Goal: Task Accomplishment & Management: Use online tool/utility

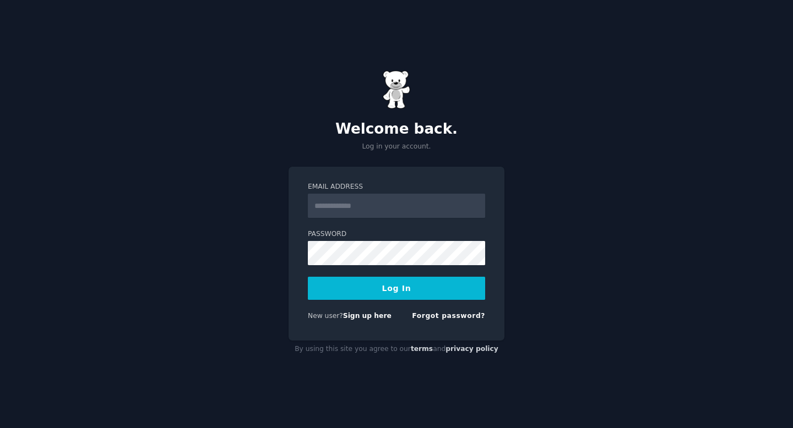
click at [367, 208] on input "Email Address" at bounding box center [396, 206] width 177 height 24
type input "**********"
click at [308, 277] on button "Log In" at bounding box center [396, 288] width 177 height 23
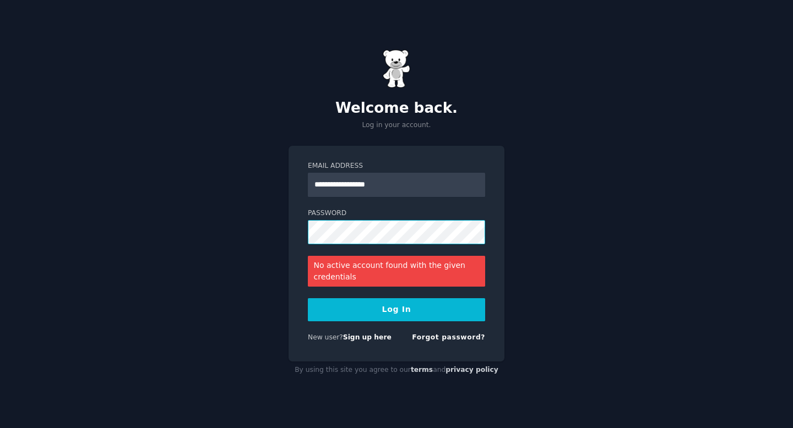
click at [308, 298] on button "Log In" at bounding box center [396, 309] width 177 height 23
click at [361, 338] on link "Sign up here" at bounding box center [367, 338] width 48 height 8
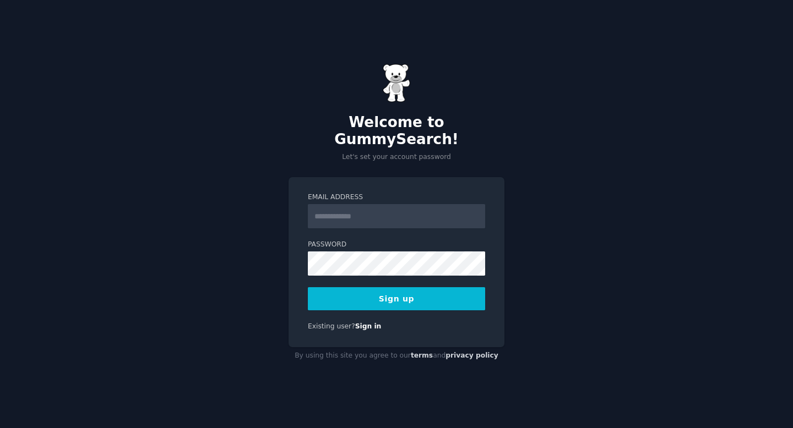
click at [389, 211] on input "Email Address" at bounding box center [396, 216] width 177 height 24
click at [619, 152] on div "**********" at bounding box center [396, 214] width 793 height 428
click at [389, 213] on input "**********" at bounding box center [396, 216] width 177 height 24
type input "**********"
click at [375, 287] on button "Sign up" at bounding box center [396, 298] width 177 height 23
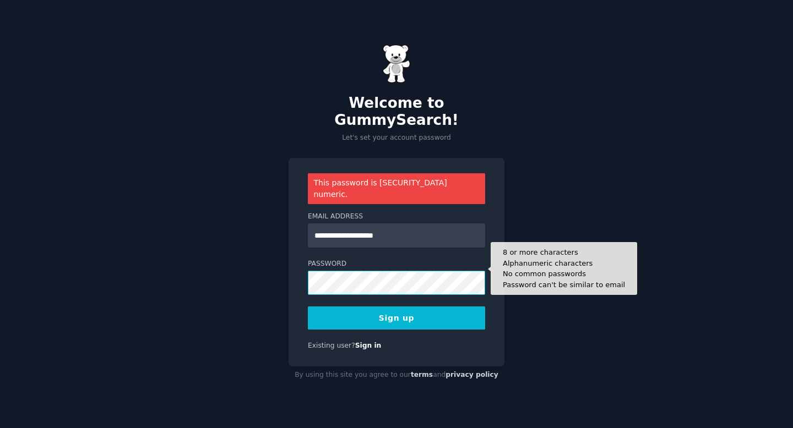
click at [308, 307] on button "Sign up" at bounding box center [396, 318] width 177 height 23
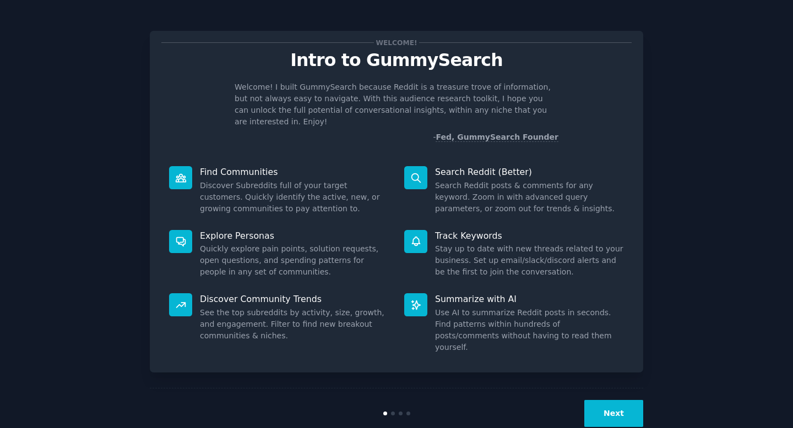
click at [590, 388] on div "Next" at bounding box center [396, 413] width 493 height 51
click at [600, 400] on button "Next" at bounding box center [613, 413] width 59 height 27
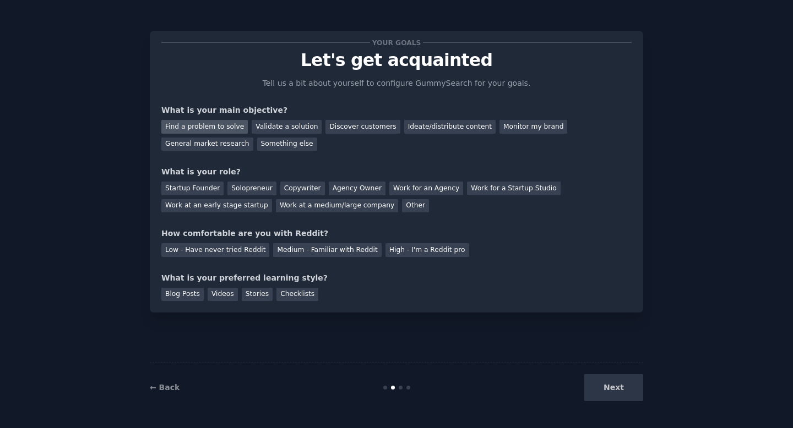
click at [192, 125] on div "Find a problem to solve" at bounding box center [204, 127] width 86 height 14
click at [241, 188] on div "Solopreneur" at bounding box center [251, 189] width 48 height 14
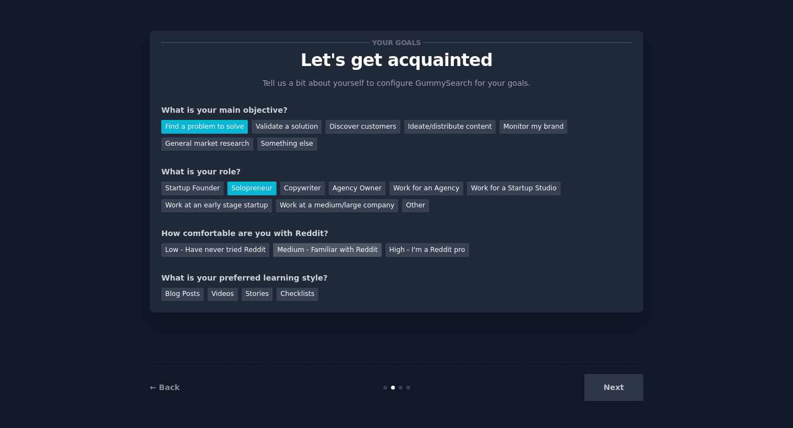
click at [319, 252] on div "Medium - Familiar with Reddit" at bounding box center [327, 250] width 108 height 14
click at [216, 297] on div "Videos" at bounding box center [223, 295] width 30 height 14
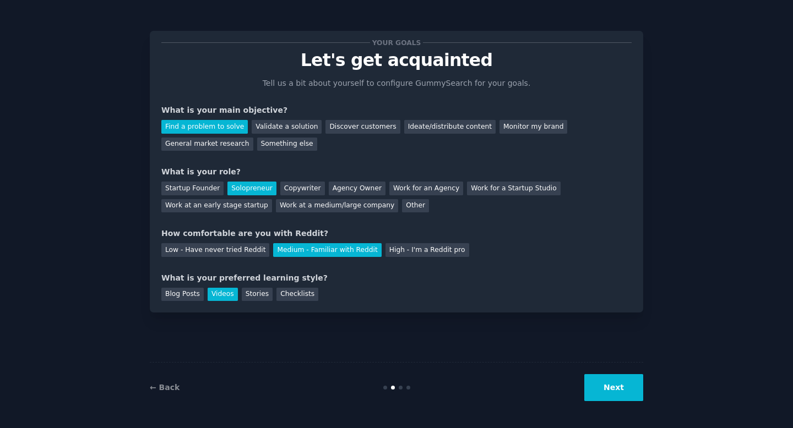
click at [639, 392] on button "Next" at bounding box center [613, 387] width 59 height 27
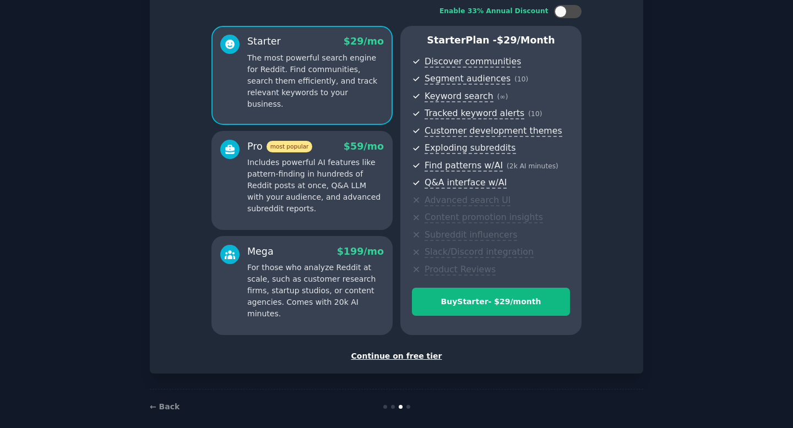
scroll to position [74, 0]
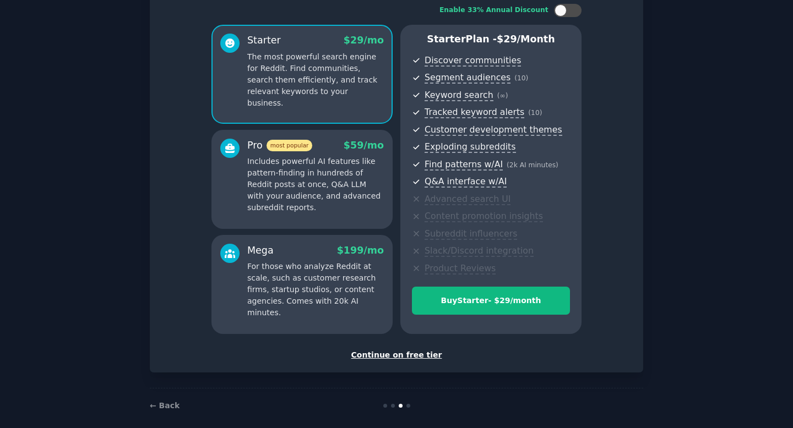
click at [386, 356] on div "Continue on free tier" at bounding box center [396, 356] width 470 height 12
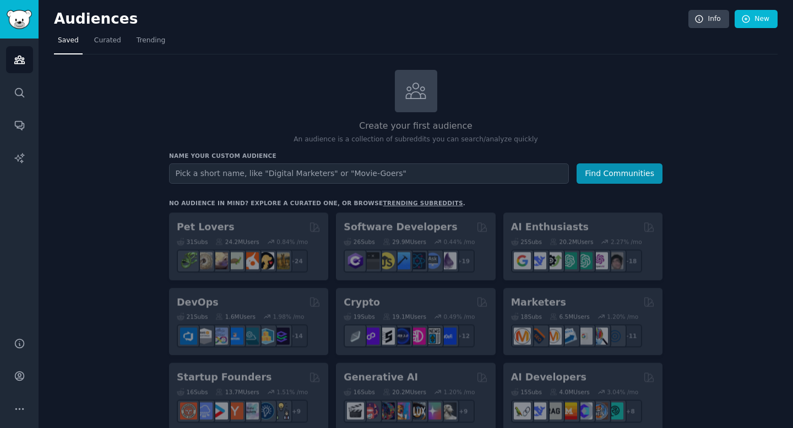
click at [291, 172] on input "text" at bounding box center [369, 174] width 400 height 20
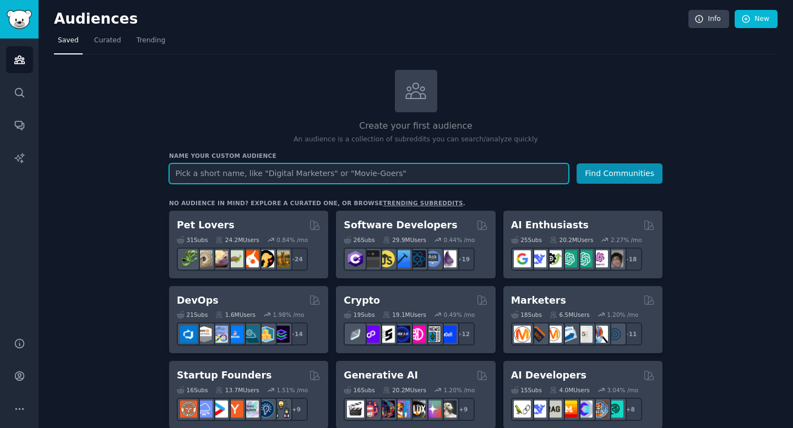
click at [340, 176] on input "text" at bounding box center [369, 174] width 400 height 20
type input "realtors"
click at [576, 164] on button "Find Communities" at bounding box center [619, 174] width 86 height 20
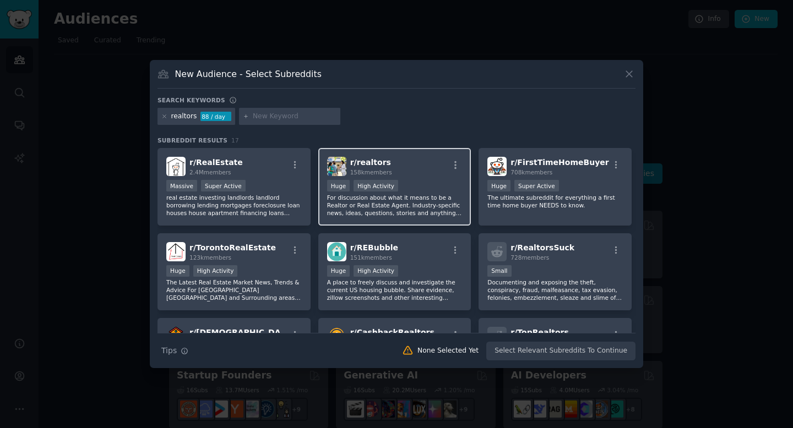
click at [443, 165] on div "r/ realtors 158k members" at bounding box center [394, 166] width 135 height 19
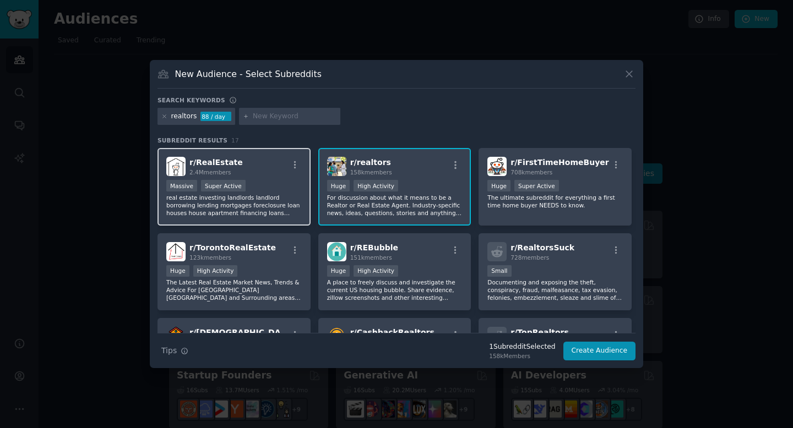
click at [261, 159] on div "r/ RealEstate 2.4M members" at bounding box center [233, 166] width 135 height 19
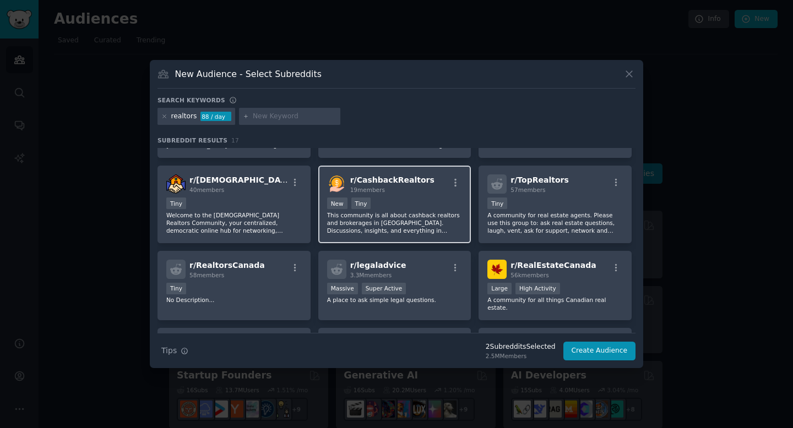
scroll to position [154, 0]
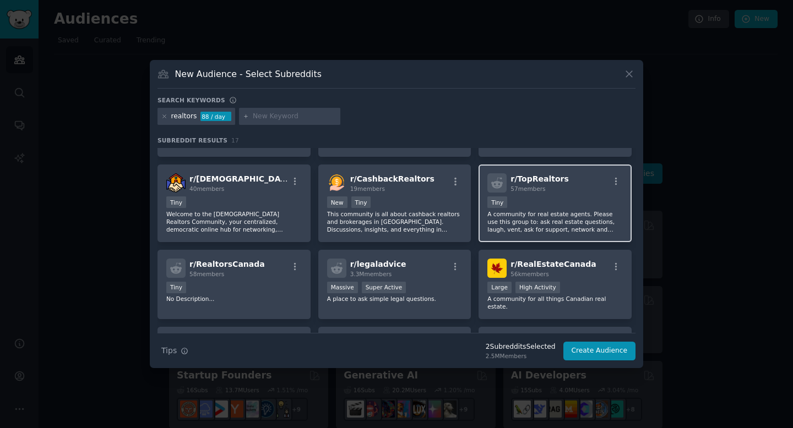
click at [576, 204] on div "Tiny" at bounding box center [554, 204] width 135 height 14
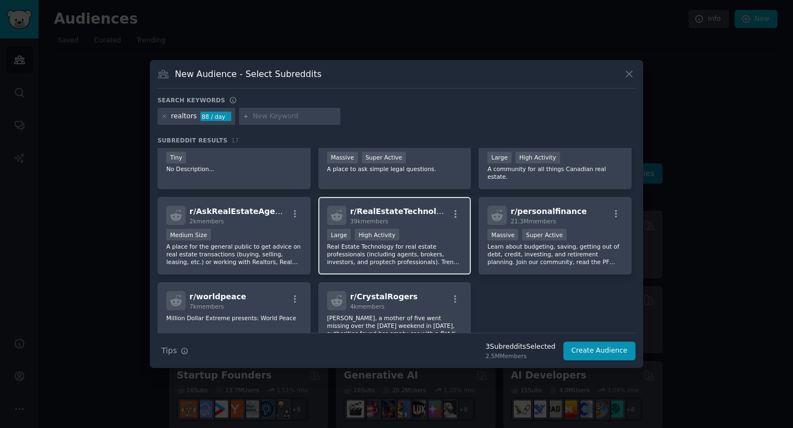
scroll to position [286, 0]
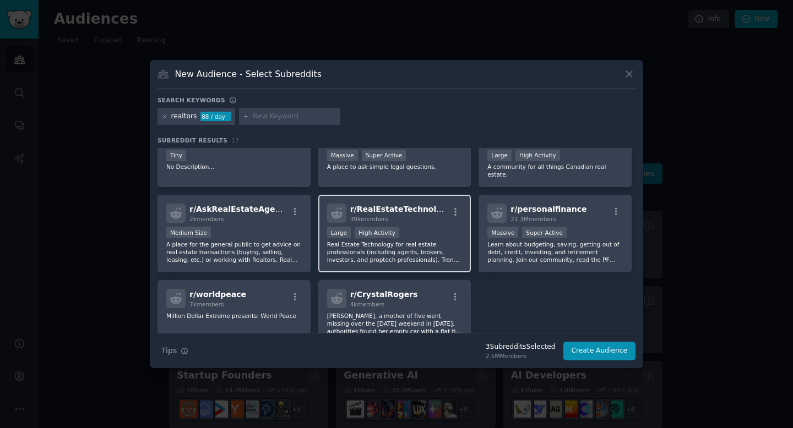
click at [441, 252] on p "Real Estate Technology for real estate professionals (including agents, brokers…" at bounding box center [394, 252] width 135 height 23
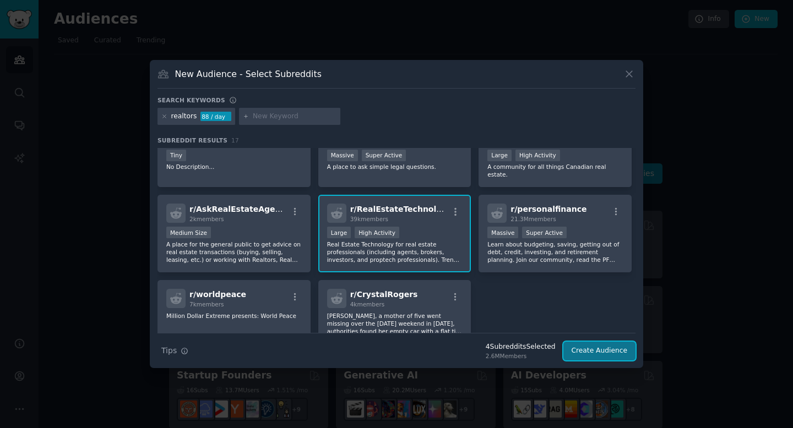
click at [609, 351] on button "Create Audience" at bounding box center [599, 351] width 73 height 19
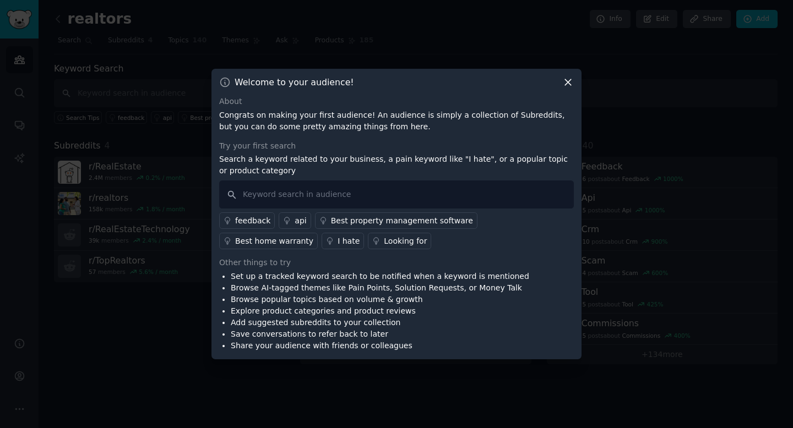
click at [565, 86] on icon at bounding box center [568, 83] width 12 height 12
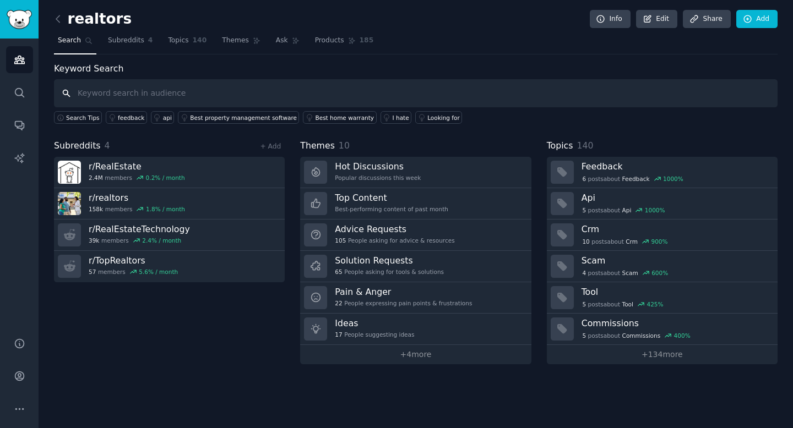
click at [112, 92] on input "text" at bounding box center [415, 93] width 723 height 28
click at [61, 18] on icon at bounding box center [58, 19] width 12 height 12
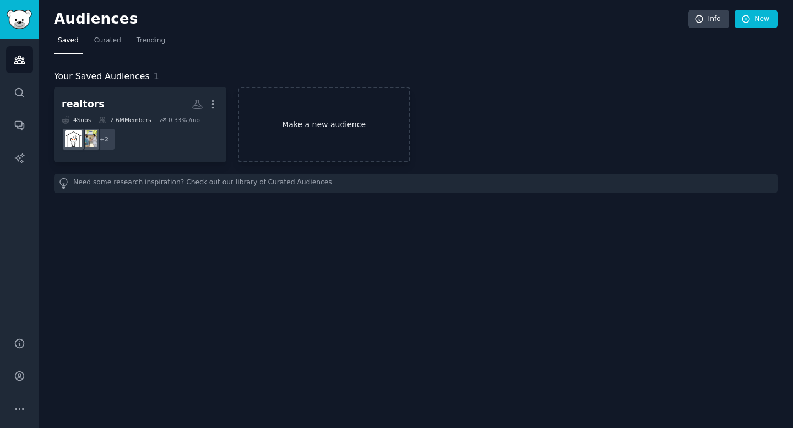
click at [299, 127] on link "Make a new audience" at bounding box center [324, 124] width 172 height 75
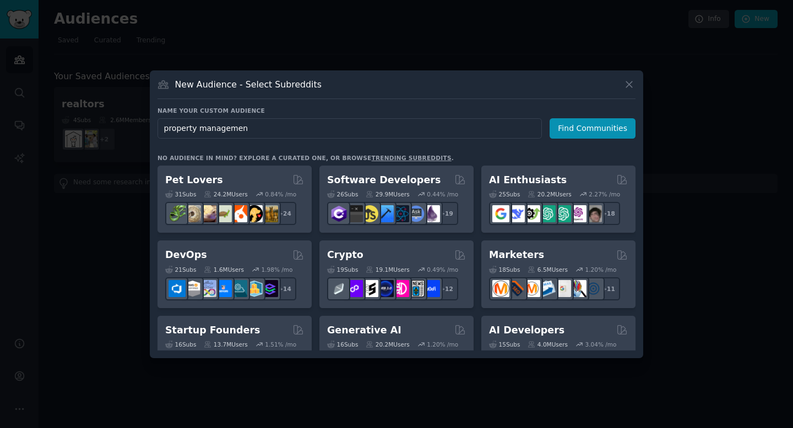
type input "property management"
click button "Find Communities" at bounding box center [592, 128] width 86 height 20
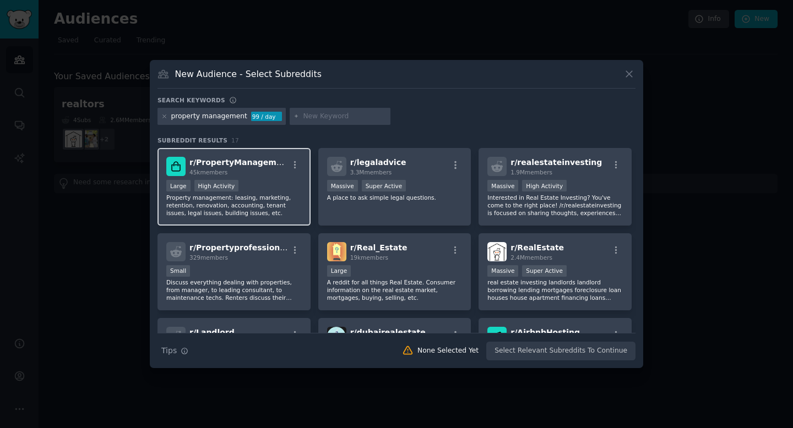
click at [270, 181] on div ">= 80th percentile for submissions / day Large High Activity" at bounding box center [233, 187] width 135 height 14
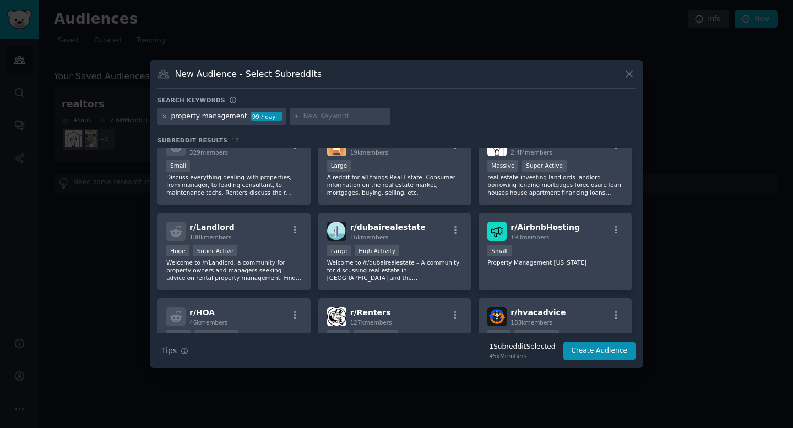
scroll to position [106, 0]
click at [294, 245] on div "Huge Super Active" at bounding box center [233, 251] width 135 height 14
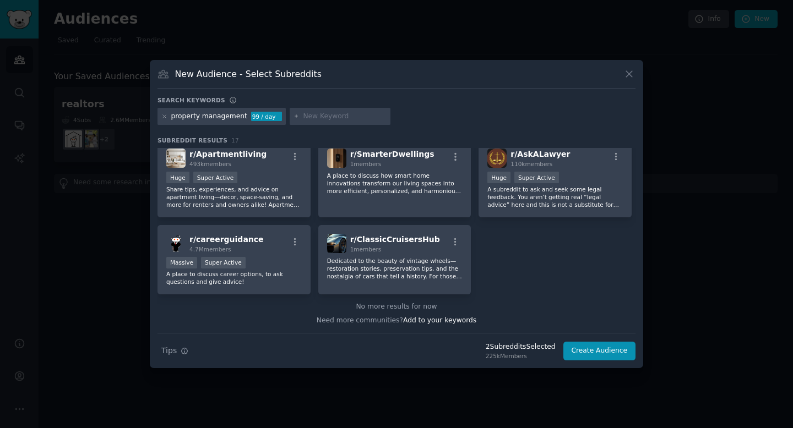
scroll to position [0, 0]
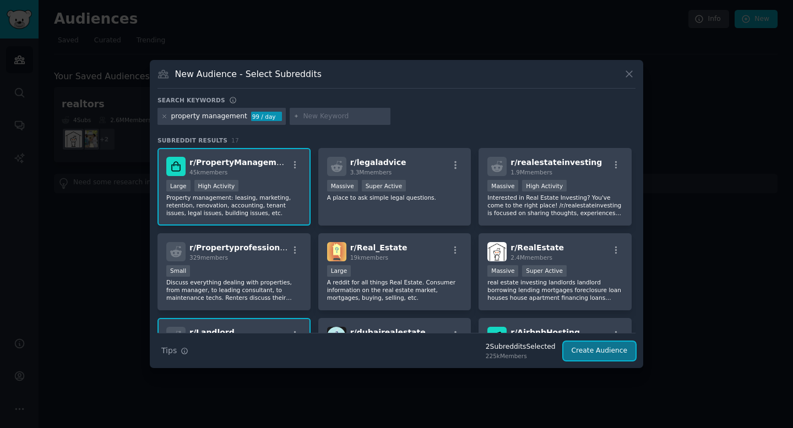
click at [600, 352] on button "Create Audience" at bounding box center [599, 351] width 73 height 19
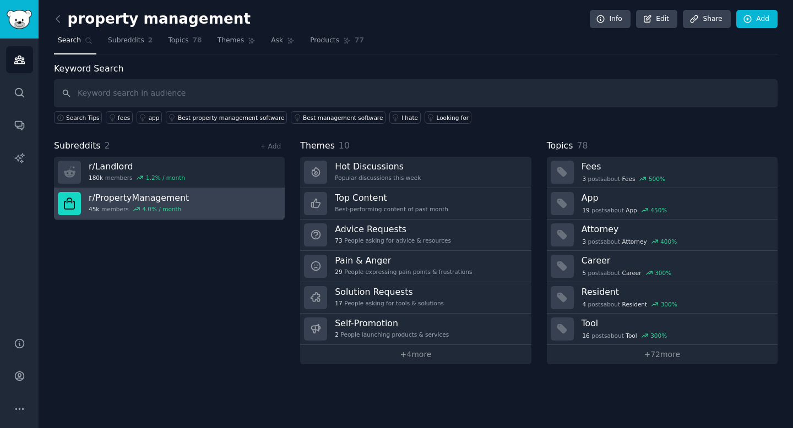
click at [200, 198] on link "r/ PropertyManagement 45k members 4.0 % / month" at bounding box center [169, 203] width 231 height 31
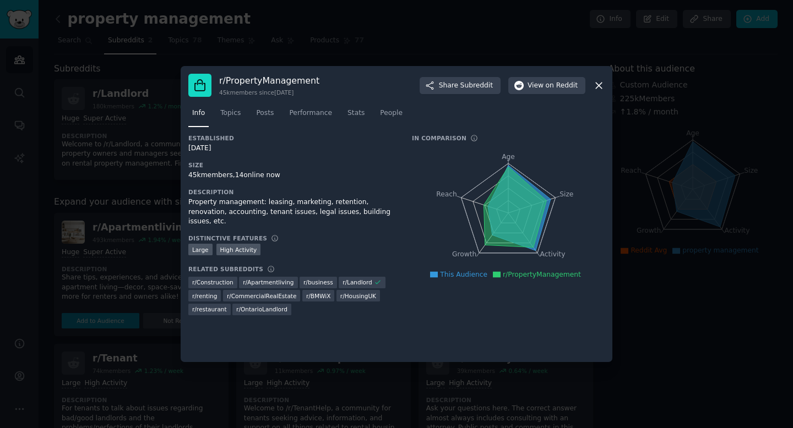
click at [600, 86] on icon at bounding box center [599, 86] width 6 height 6
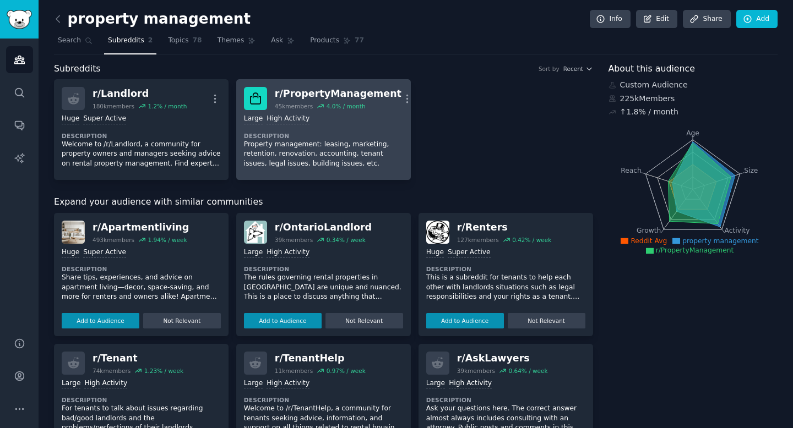
click at [302, 96] on div "r/ PropertyManagement" at bounding box center [338, 94] width 127 height 14
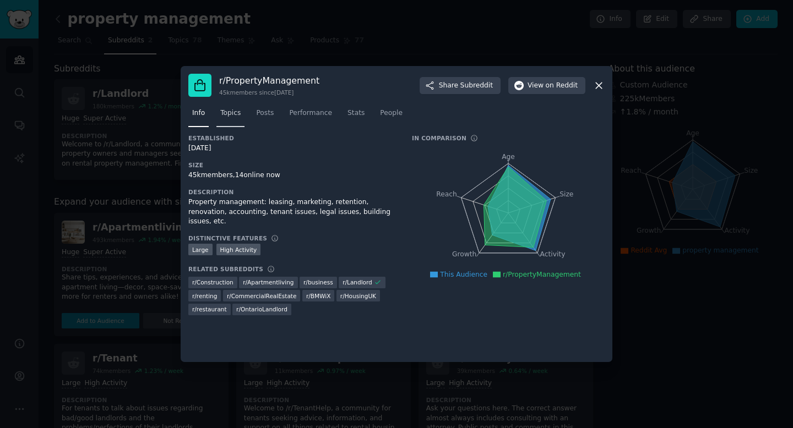
click at [231, 113] on span "Topics" at bounding box center [230, 113] width 20 height 10
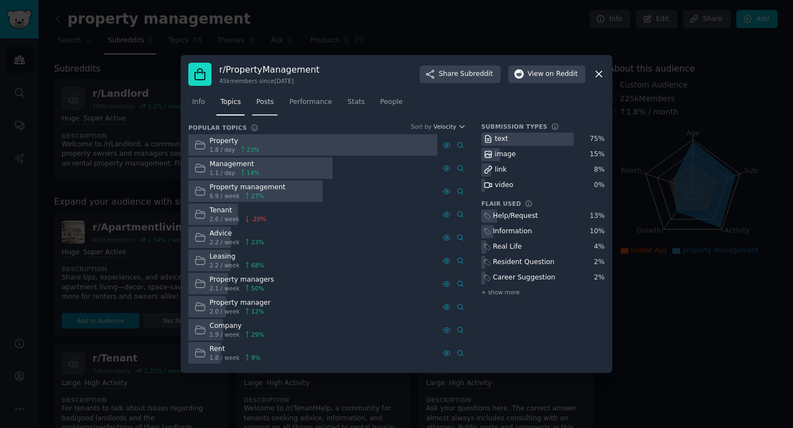
click at [259, 98] on span "Posts" at bounding box center [265, 102] width 18 height 10
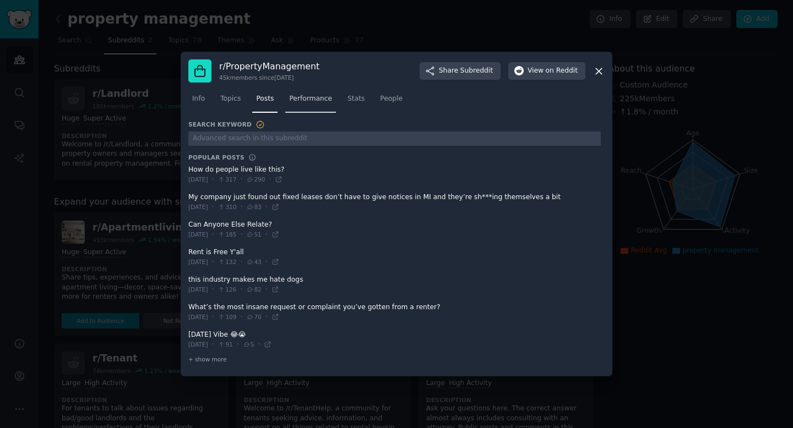
click at [304, 95] on span "Performance" at bounding box center [310, 99] width 43 height 10
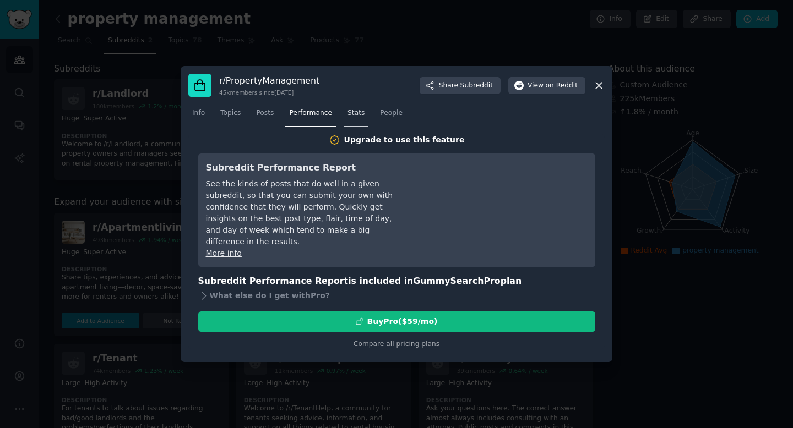
click at [354, 118] on link "Stats" at bounding box center [356, 116] width 25 height 23
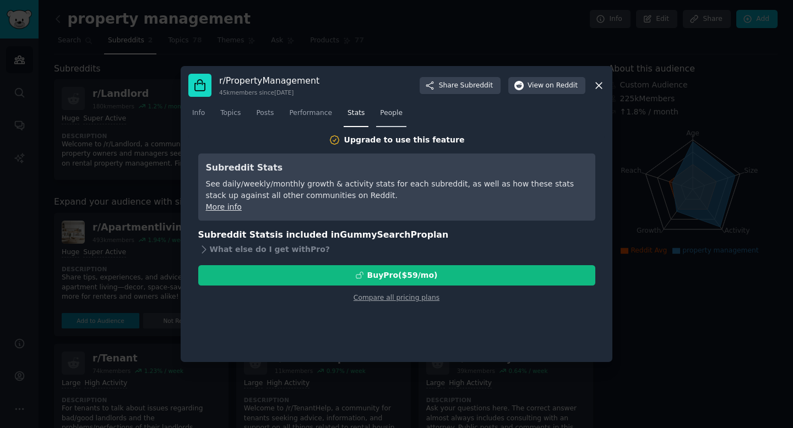
click at [393, 113] on span "People" at bounding box center [391, 113] width 23 height 10
click at [261, 113] on span "Posts" at bounding box center [265, 113] width 18 height 10
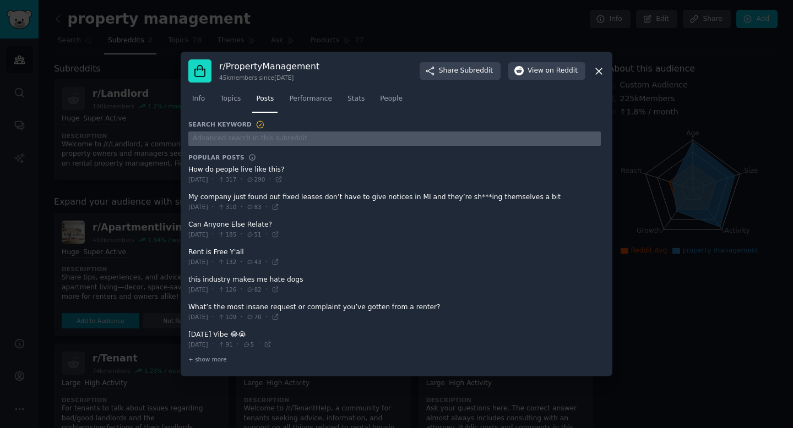
click at [244, 138] on input "text" at bounding box center [394, 139] width 412 height 15
type input "a"
type input "excel"
